Goal: Task Accomplishment & Management: Manage account settings

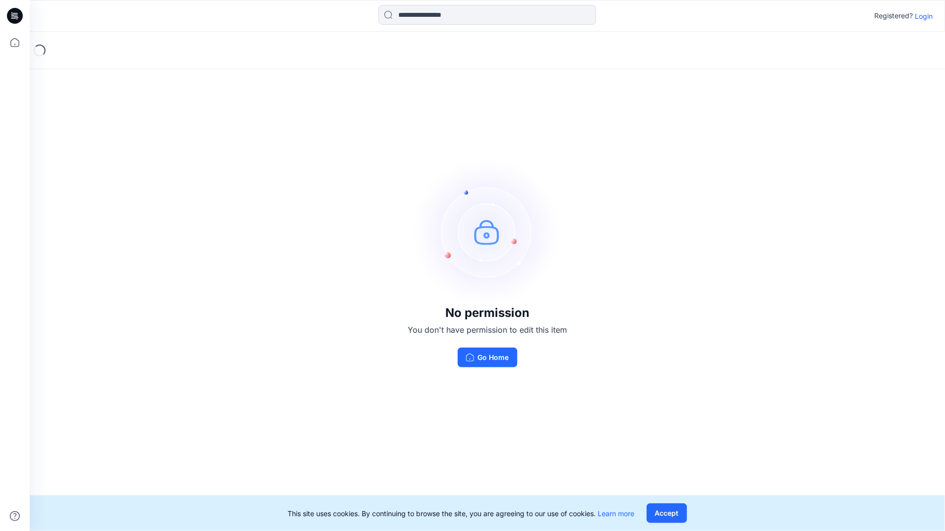
click at [925, 16] on p "Login" at bounding box center [924, 16] width 18 height 10
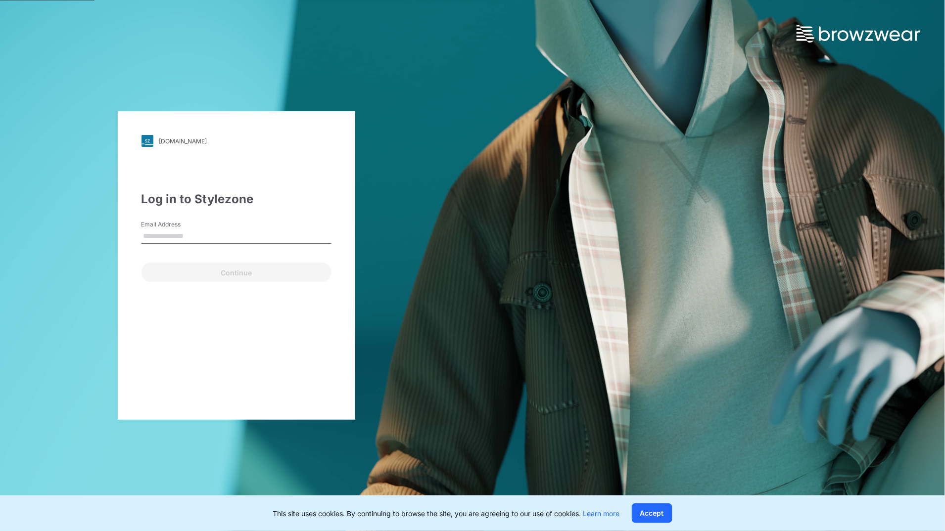
type input "**********"
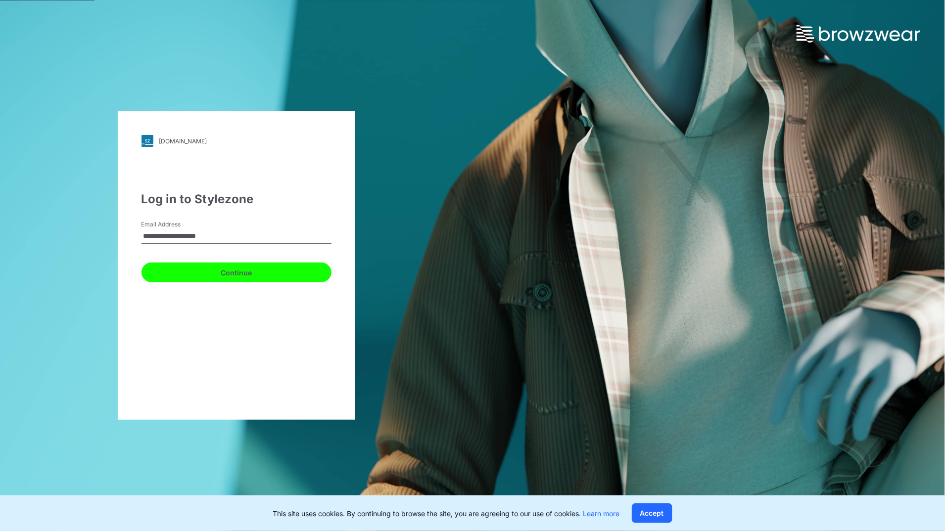
click at [288, 264] on button "Continue" at bounding box center [236, 273] width 190 height 20
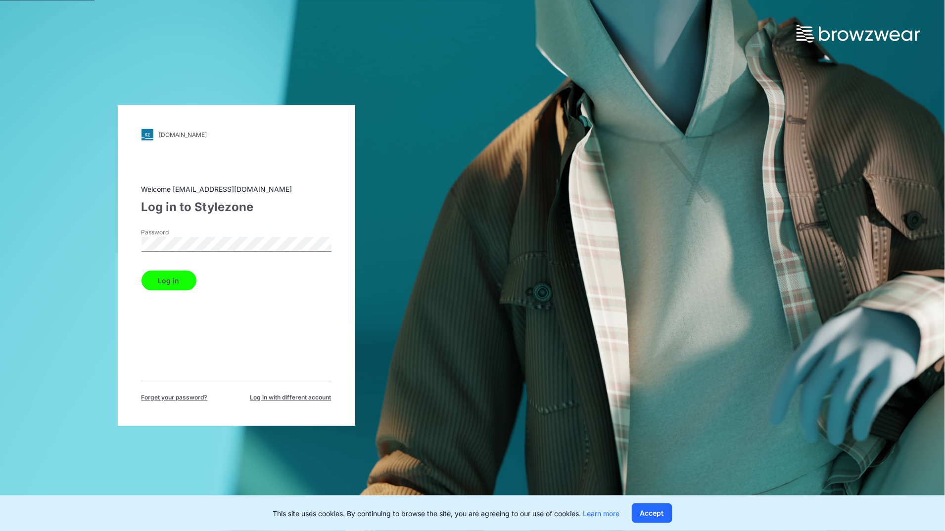
click at [139, 285] on div "walmart.stylezone.com Loading... Welcome bpinheiro@aai-llc.com Log in to Stylez…" at bounding box center [236, 265] width 237 height 321
click at [161, 283] on button "Log in" at bounding box center [168, 281] width 55 height 20
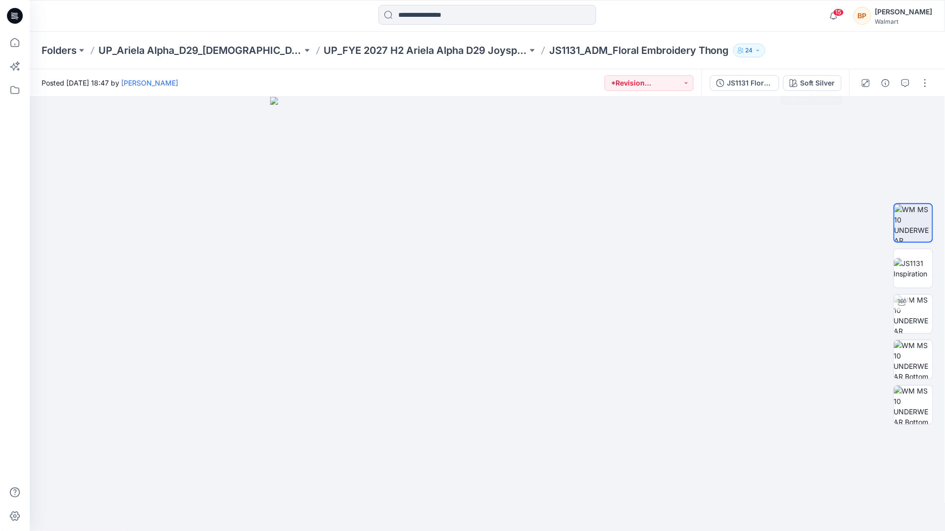
click at [809, 91] on div "JS1131 Floral Embroidery Thong 1st Colorway Soft Silver" at bounding box center [775, 83] width 148 height 28
click at [813, 83] on div "Soft Silver" at bounding box center [817, 83] width 35 height 11
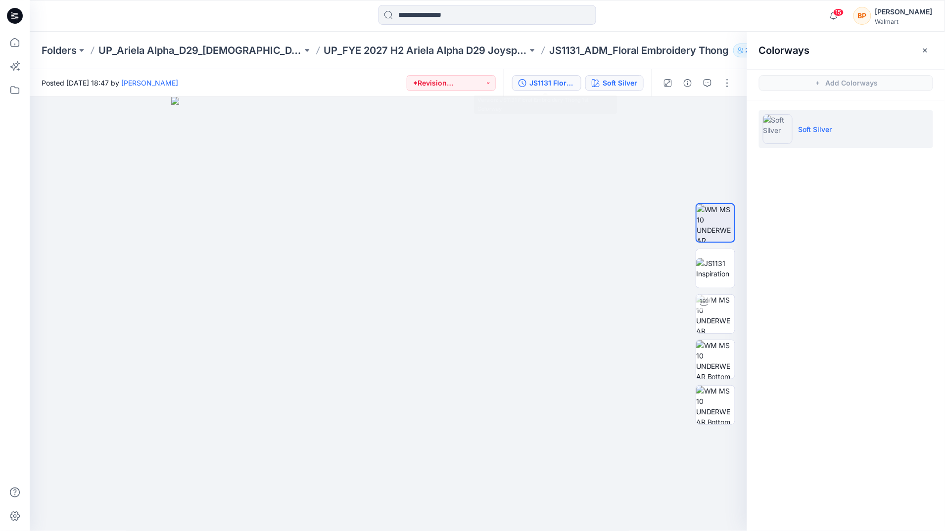
click at [539, 75] on button "JS1131 Floral Embroidery Thong 1st Colorway" at bounding box center [546, 83] width 69 height 16
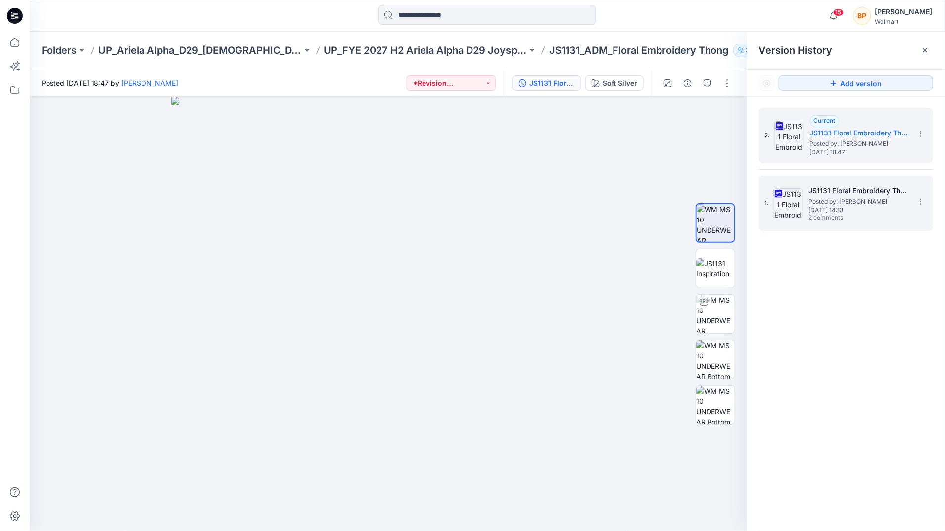
click at [799, 187] on div "1. JS1131 Floral Embroidery Thong 1st Colorway Posted by: [PERSON_NAME] [DATE] …" at bounding box center [839, 203] width 148 height 47
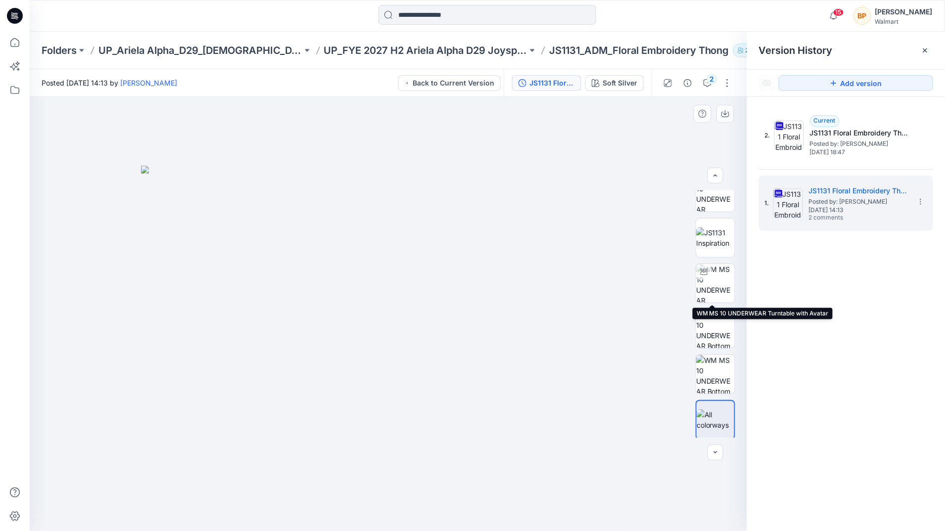
scroll to position [20, 0]
click at [640, 77] on button "Soft Silver" at bounding box center [614, 83] width 58 height 16
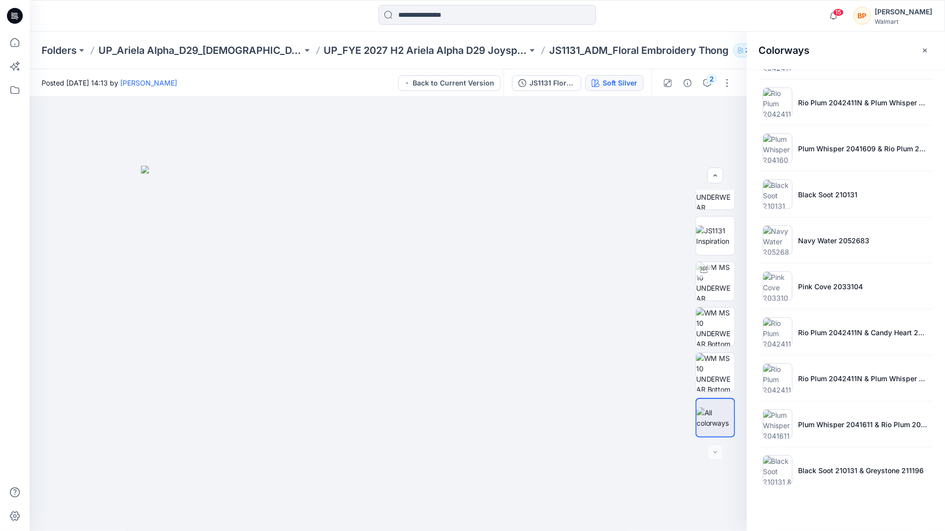
scroll to position [139, 0]
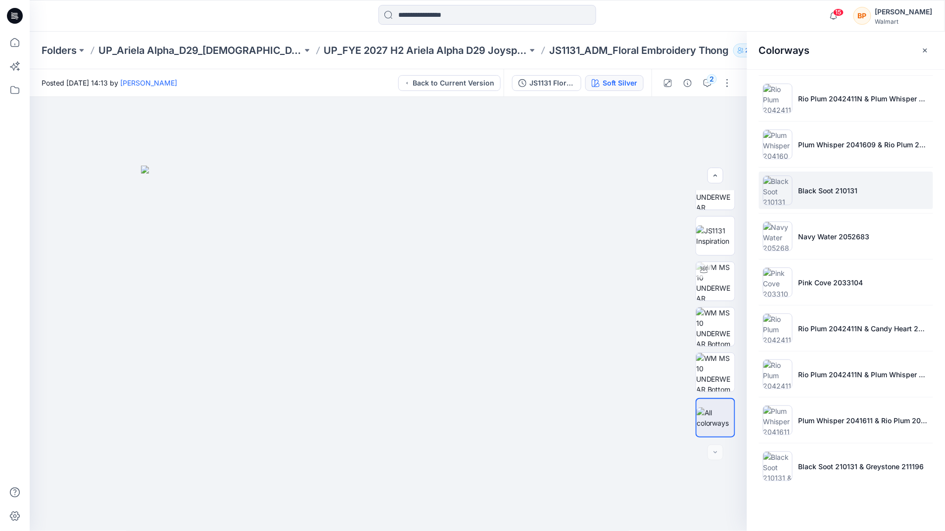
click at [832, 193] on p "Black Soot 210131" at bounding box center [827, 191] width 59 height 10
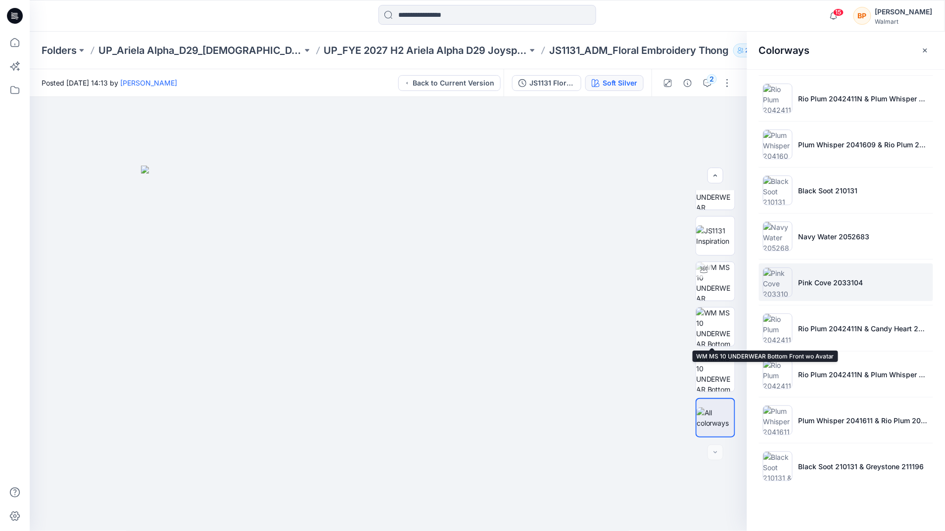
scroll to position [0, 0]
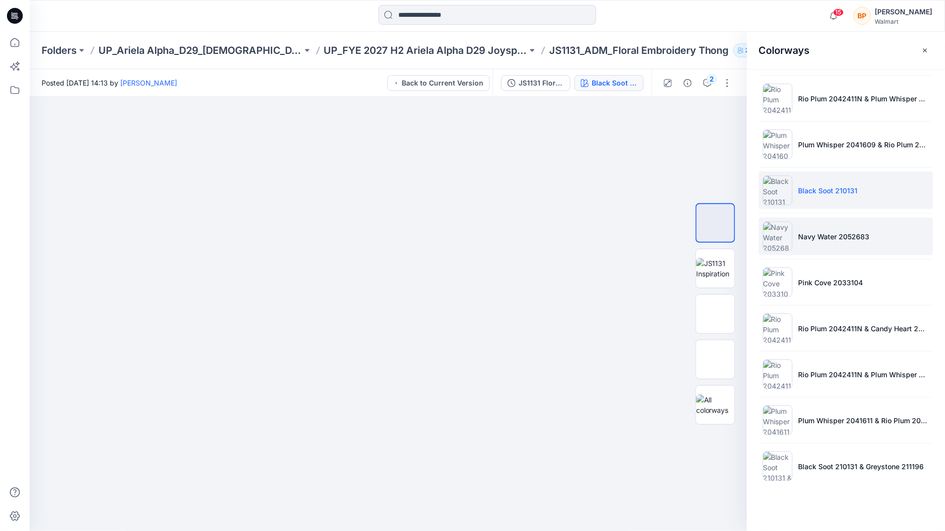
click at [828, 247] on li "Navy Water 2052683" at bounding box center [846, 237] width 174 height 38
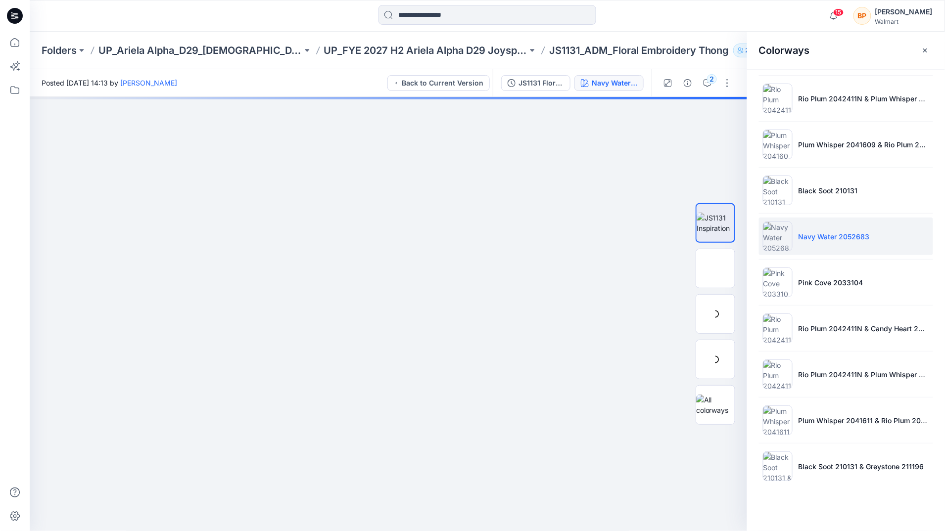
click at [835, 239] on p "Navy Water 2052683" at bounding box center [833, 237] width 71 height 10
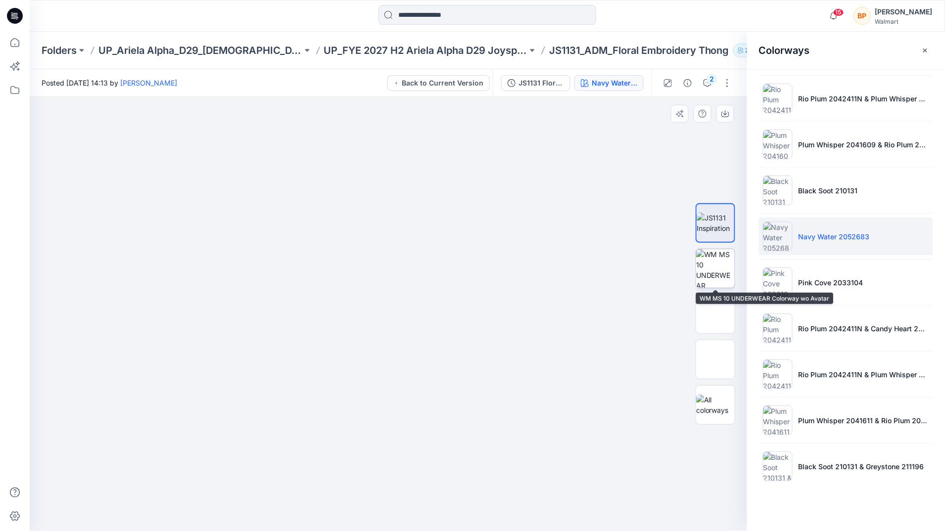
click at [706, 274] on img at bounding box center [715, 268] width 39 height 39
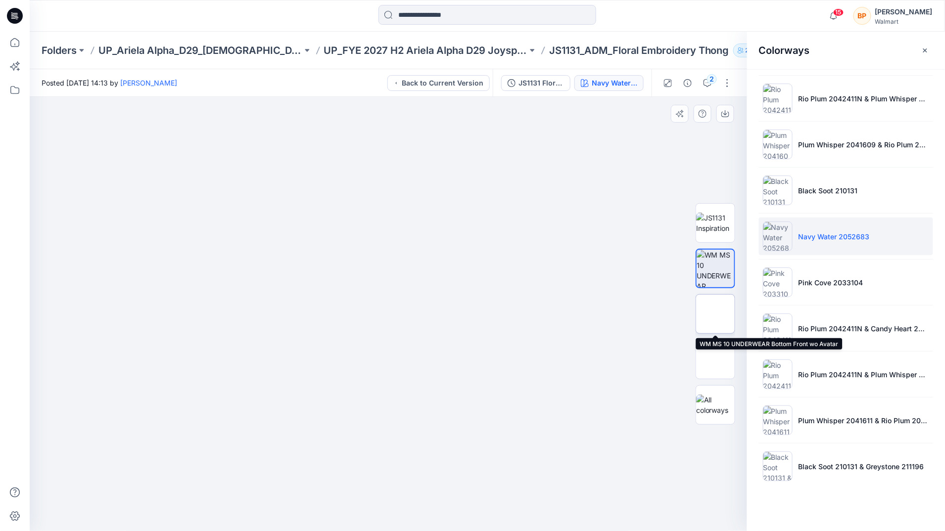
click at [715, 314] on img at bounding box center [715, 314] width 0 height 0
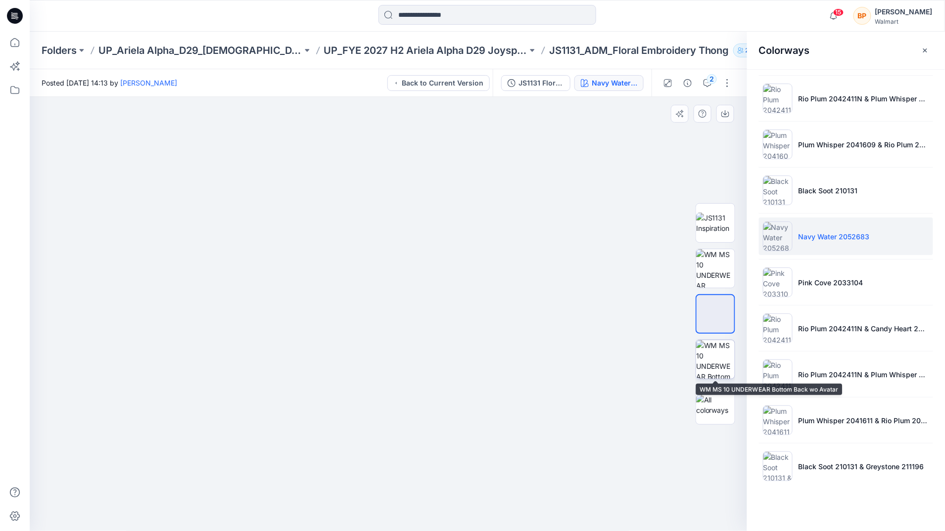
click at [696, 348] on img at bounding box center [715, 359] width 39 height 39
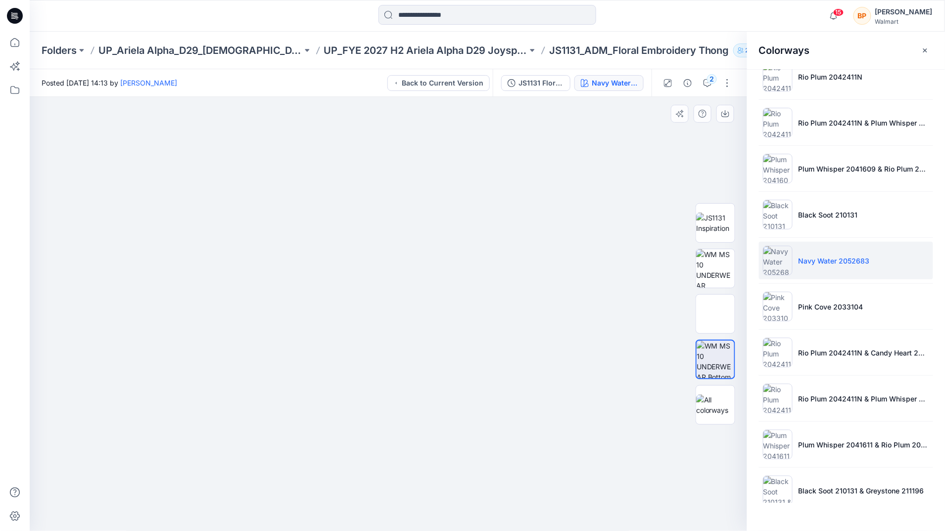
scroll to position [111, 0]
click at [631, 91] on div "JS1131 Floral Embroidery Thong 1st Colorway Navy Water 2052683" at bounding box center [572, 83] width 159 height 28
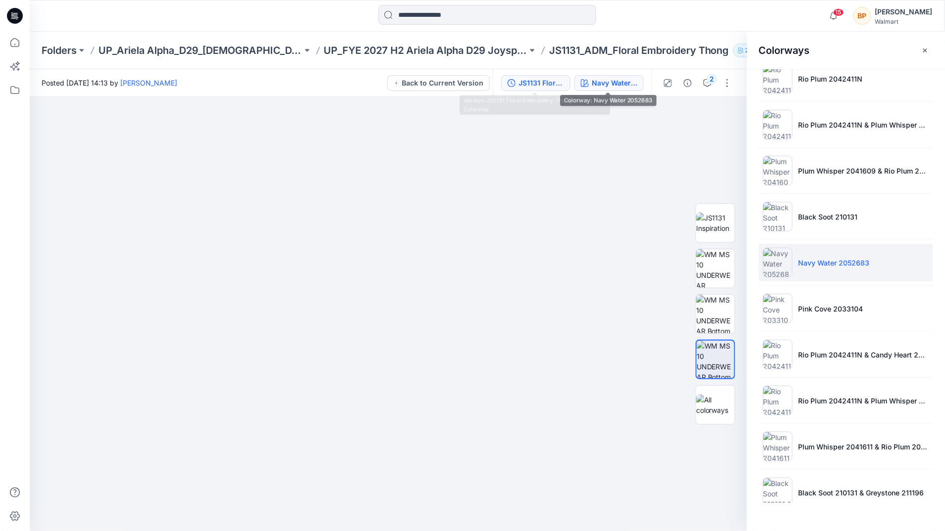
click at [563, 84] on button "JS1131 Floral Embroidery Thong 1st Colorway" at bounding box center [535, 83] width 69 height 16
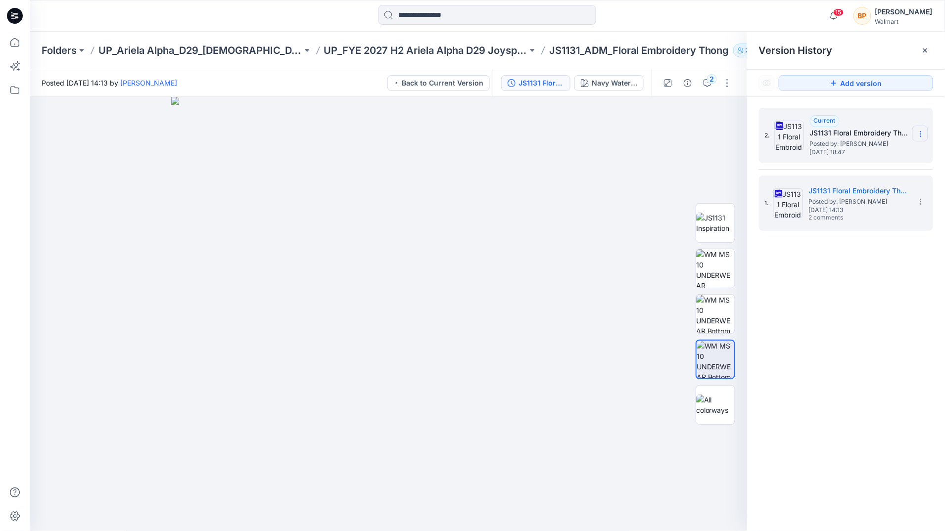
click at [924, 132] on icon at bounding box center [921, 134] width 8 height 8
click at [864, 209] on div "Delete Version" at bounding box center [867, 218] width 115 height 20
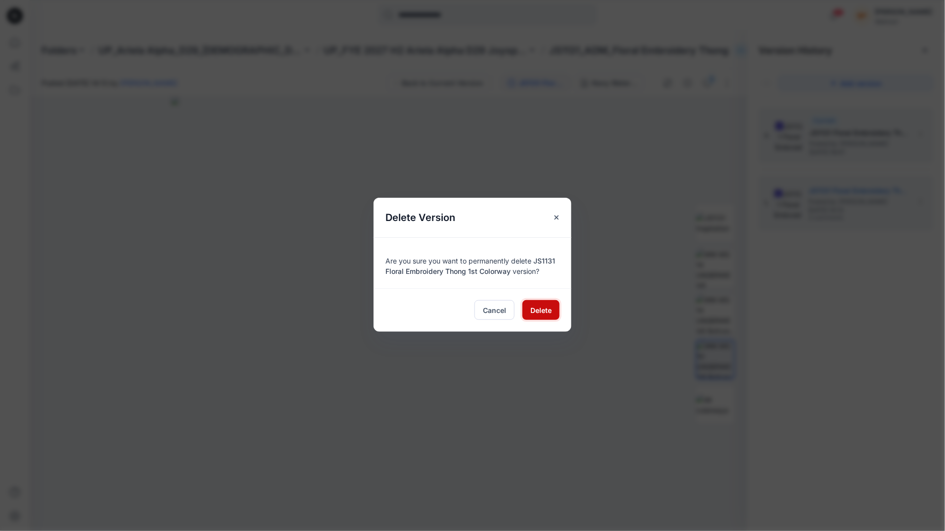
click at [541, 308] on span "Delete" at bounding box center [540, 310] width 21 height 10
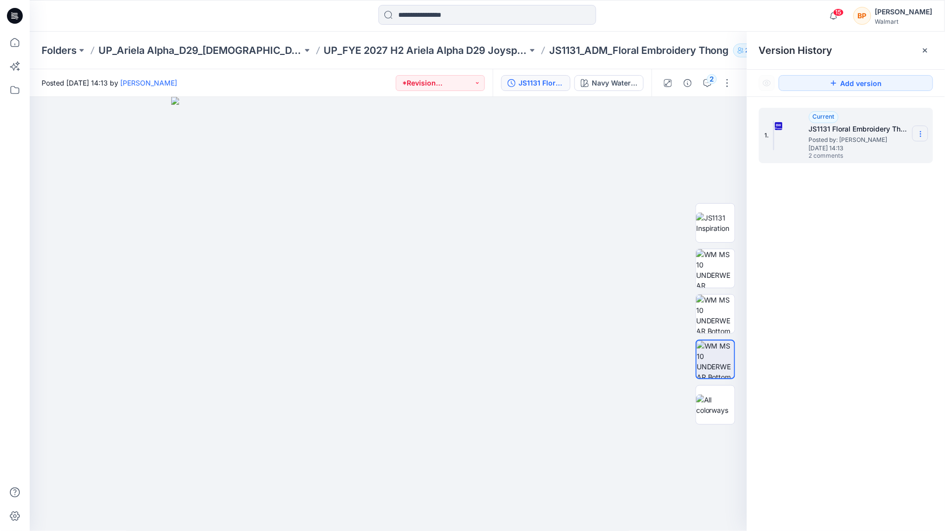
click at [918, 131] on icon at bounding box center [921, 134] width 8 height 8
click at [861, 178] on span "Duplicate Version" at bounding box center [857, 174] width 56 height 12
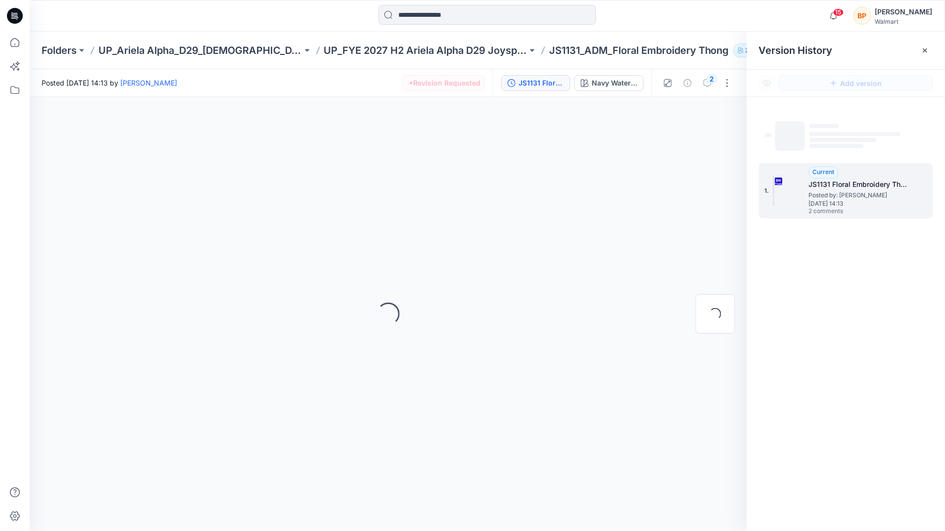
click at [850, 146] on span "‌" at bounding box center [836, 146] width 54 height 4
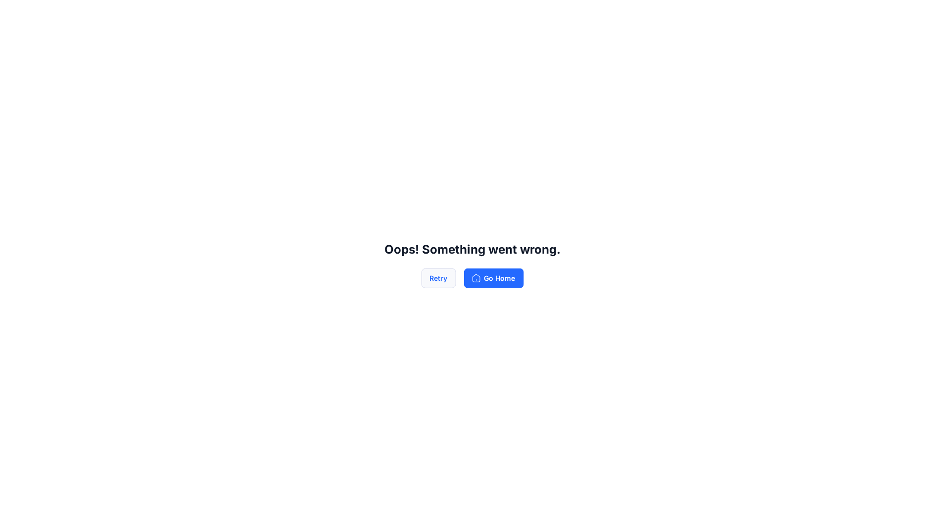
click at [424, 281] on button "Retry" at bounding box center [438, 279] width 35 height 20
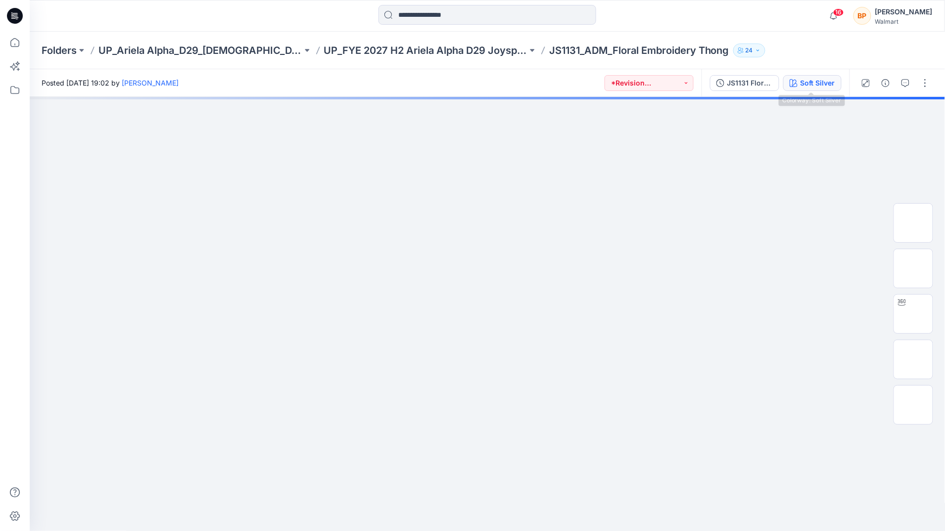
click at [816, 79] on button "Soft Silver" at bounding box center [812, 83] width 58 height 16
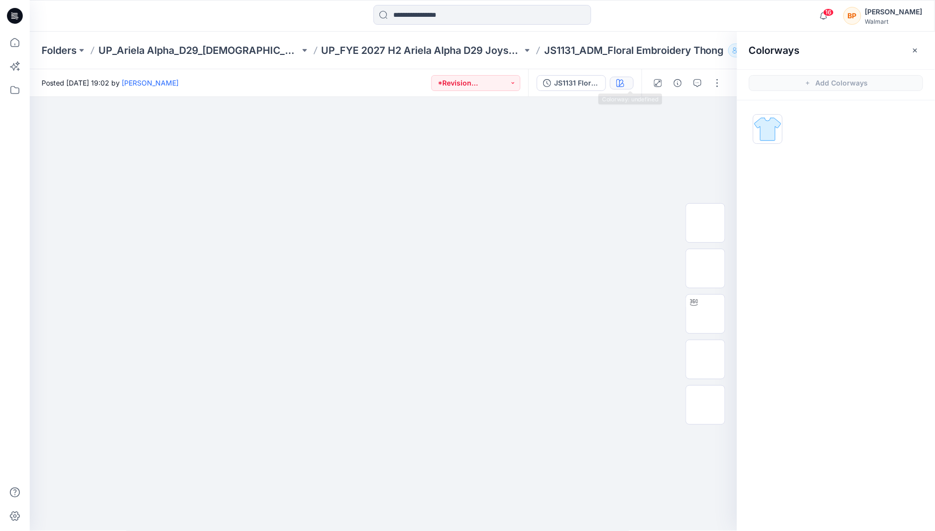
click at [627, 83] on div "button" at bounding box center [627, 83] width 0 height 0
